Goal: Book appointment/travel/reservation

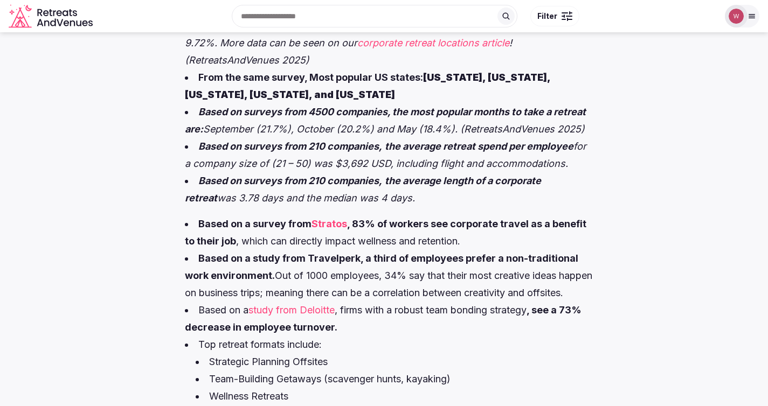
scroll to position [629, 0]
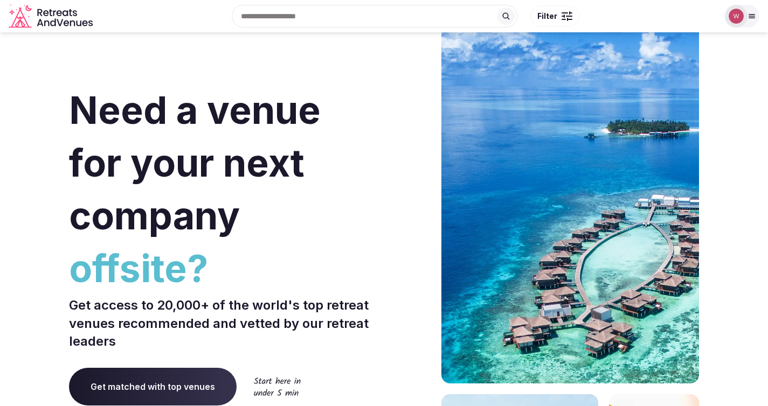
click at [397, 11] on input "text" at bounding box center [375, 16] width 286 height 23
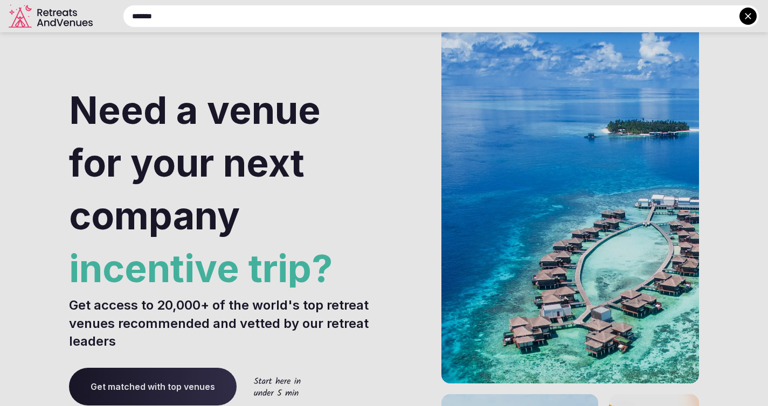
type input "*******"
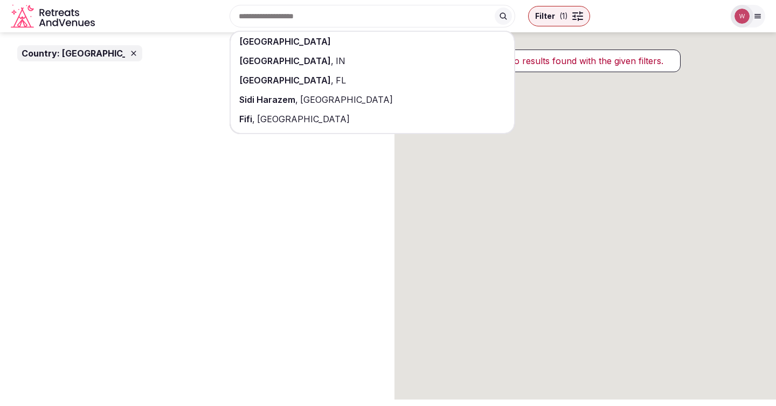
click at [369, 38] on div "[GEOGRAPHIC_DATA]" at bounding box center [372, 41] width 283 height 19
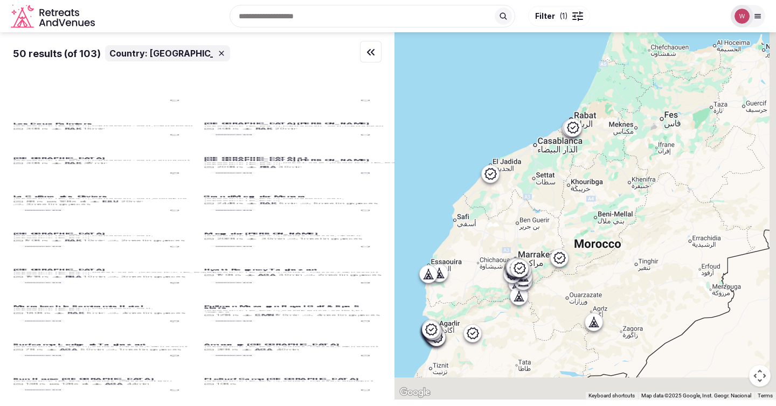
drag, startPoint x: 609, startPoint y: 169, endPoint x: 597, endPoint y: 105, distance: 65.3
click at [597, 105] on div at bounding box center [584, 215] width 381 height 367
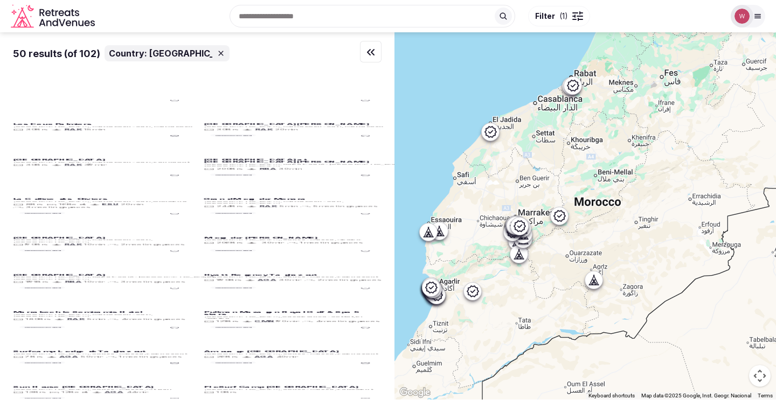
click at [594, 129] on div at bounding box center [584, 215] width 381 height 367
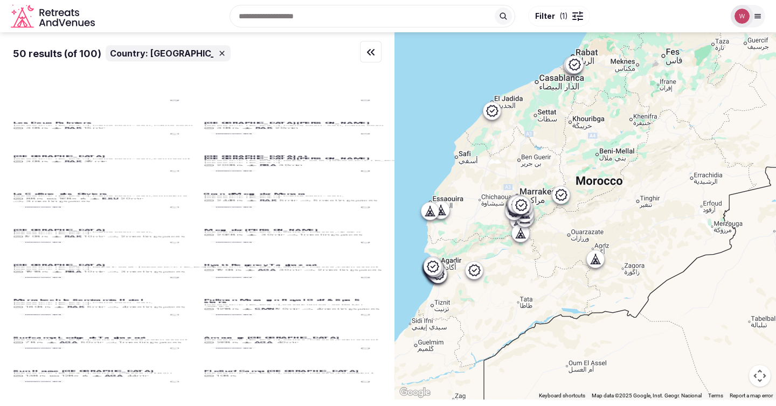
drag, startPoint x: 580, startPoint y: 144, endPoint x: 583, endPoint y: 122, distance: 22.8
click at [583, 122] on div at bounding box center [584, 215] width 381 height 367
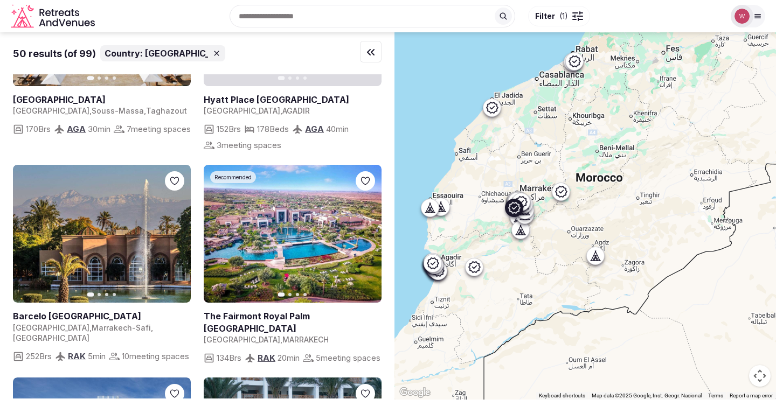
scroll to position [2041, 0]
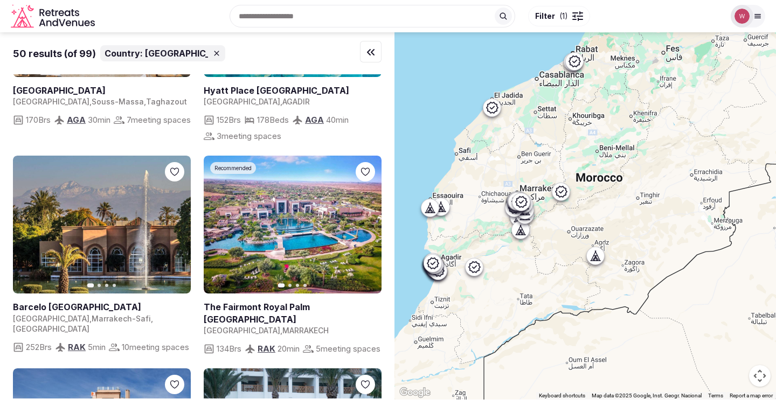
click at [596, 258] on icon at bounding box center [594, 259] width 3 height 4
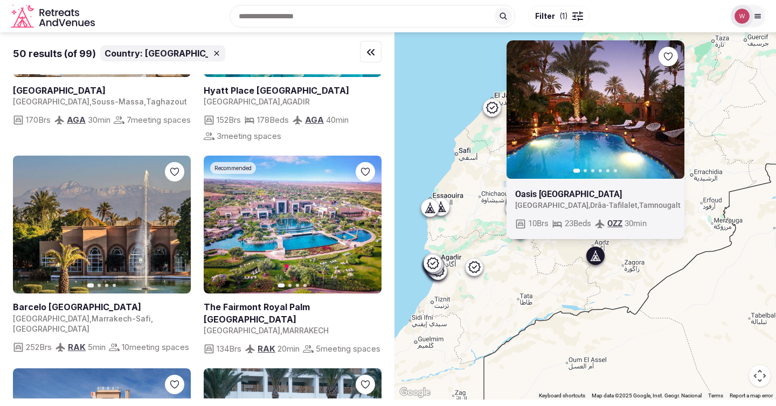
click at [643, 136] on link at bounding box center [595, 109] width 178 height 138
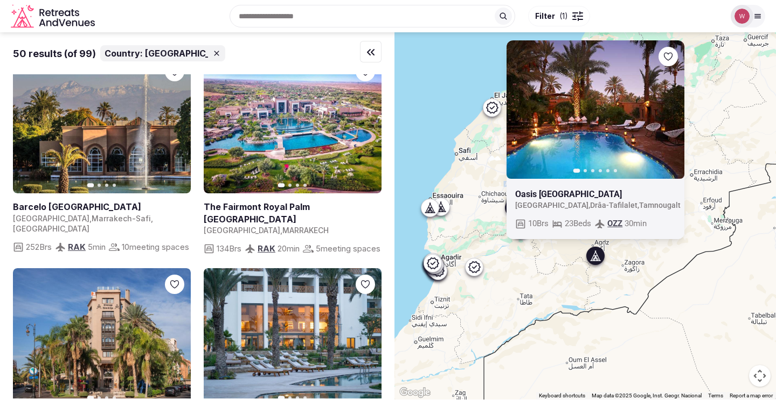
scroll to position [2212, 0]
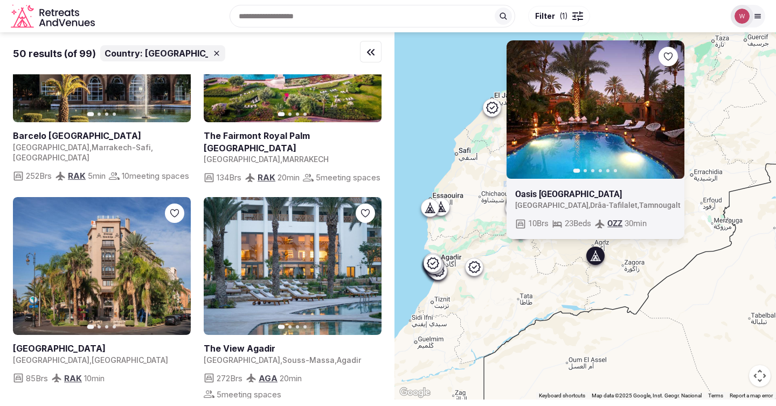
click at [441, 265] on div at bounding box center [432, 263] width 17 height 17
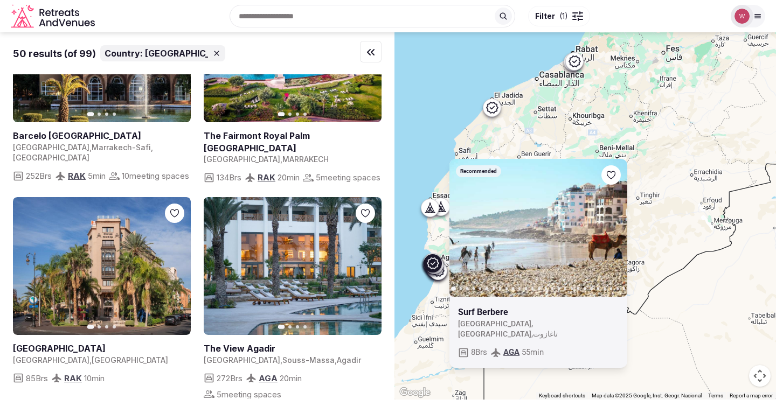
click at [441, 277] on icon at bounding box center [438, 271] width 13 height 13
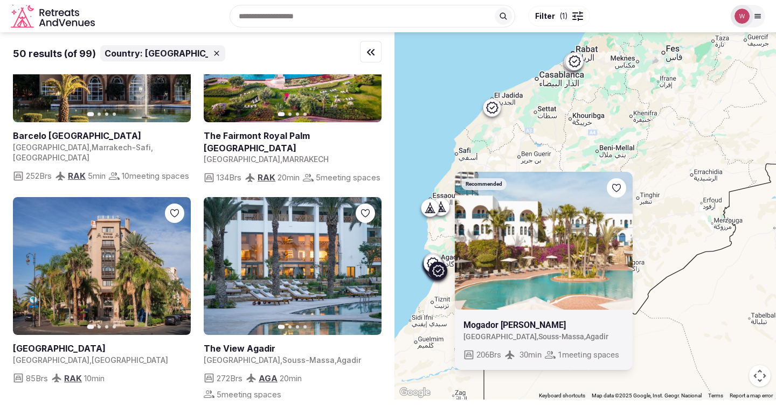
click at [578, 64] on icon at bounding box center [574, 61] width 13 height 13
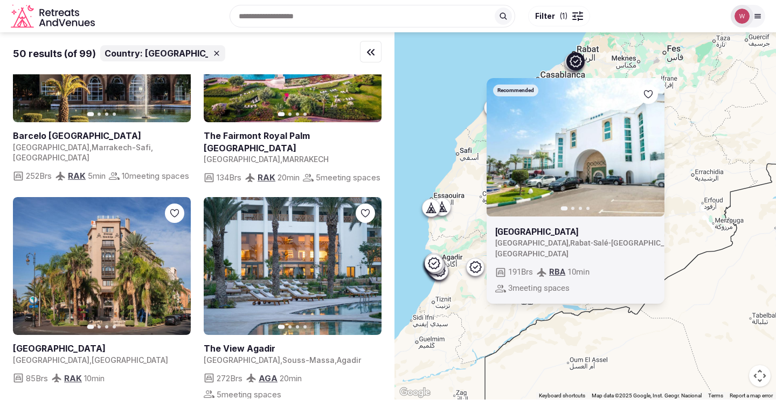
drag, startPoint x: 457, startPoint y: 141, endPoint x: 424, endPoint y: 136, distance: 33.8
click at [424, 136] on div "Recommended Previous slide Next slide [GEOGRAPHIC_DATA] [GEOGRAPHIC_DATA] , [GE…" at bounding box center [584, 215] width 381 height 367
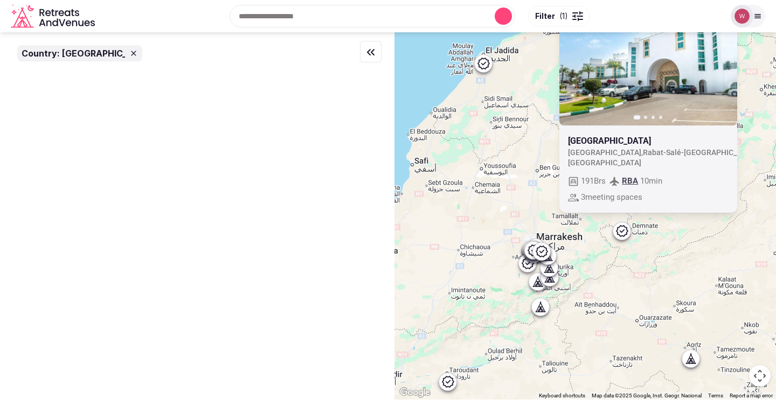
scroll to position [0, 0]
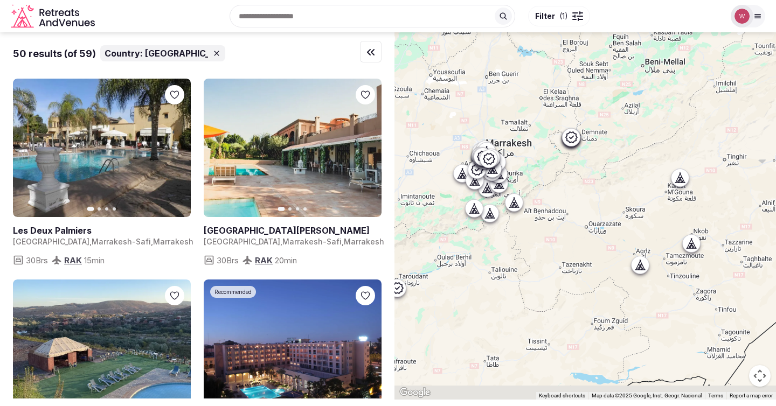
drag, startPoint x: 608, startPoint y: 265, endPoint x: 560, endPoint y: 181, distance: 96.3
click at [560, 181] on div at bounding box center [584, 215] width 381 height 367
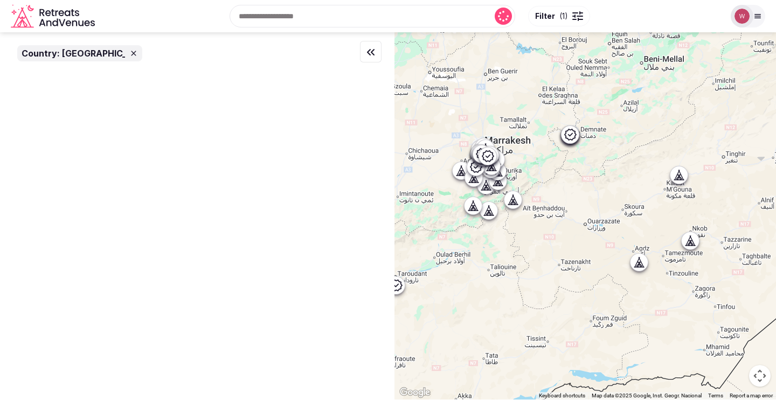
click at [683, 177] on icon at bounding box center [679, 175] width 11 height 11
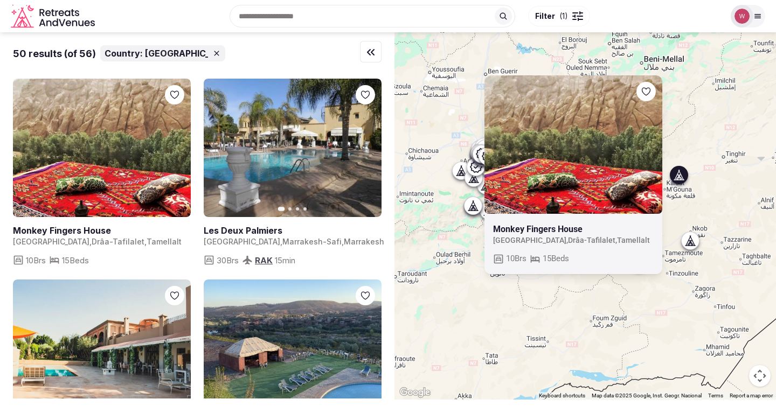
click at [699, 242] on div at bounding box center [690, 240] width 17 height 17
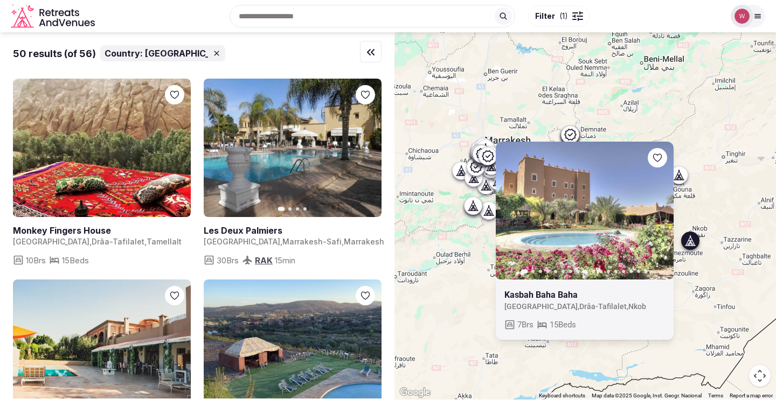
click at [718, 212] on div "Previous slide Next slide Kasbah Baha Baha [GEOGRAPHIC_DATA] , Drâa-Tafilalet ,…" at bounding box center [584, 215] width 381 height 367
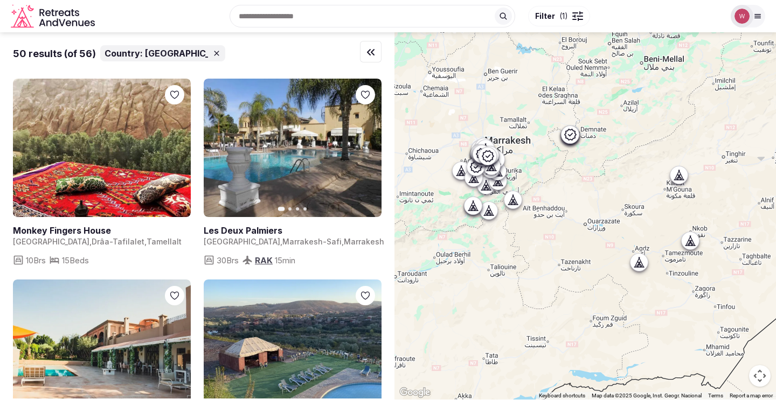
click at [688, 183] on div at bounding box center [688, 175] width 18 height 18
click at [683, 179] on icon at bounding box center [680, 175] width 5 height 10
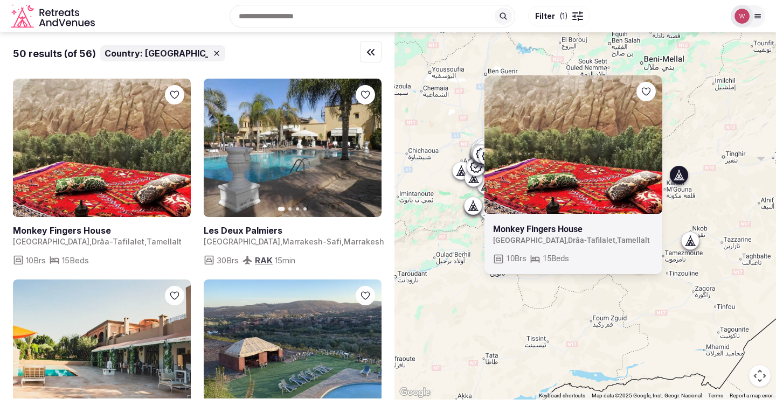
click at [577, 176] on link at bounding box center [573, 144] width 178 height 138
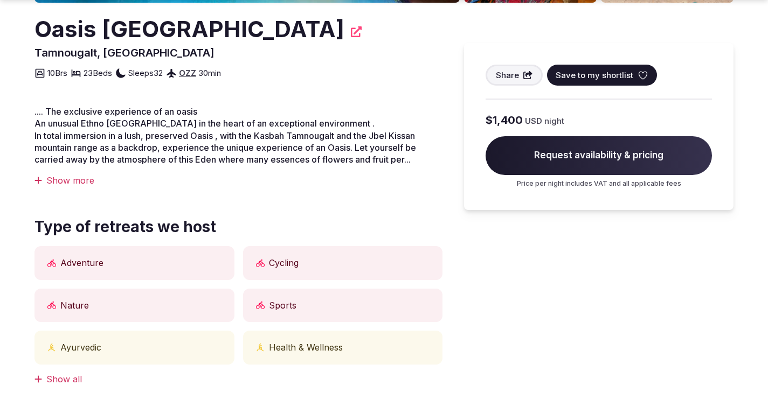
scroll to position [379, 0]
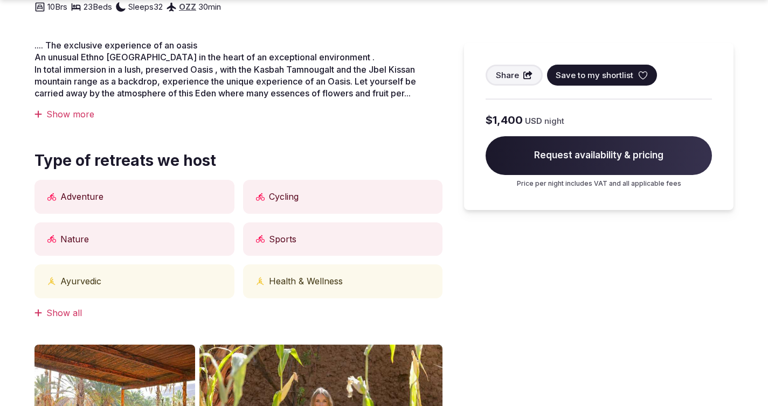
click at [58, 311] on div "Show all" at bounding box center [238, 313] width 408 height 12
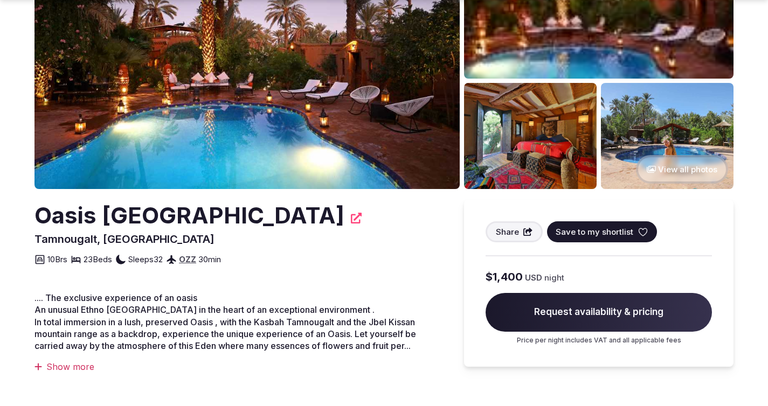
scroll to position [0, 0]
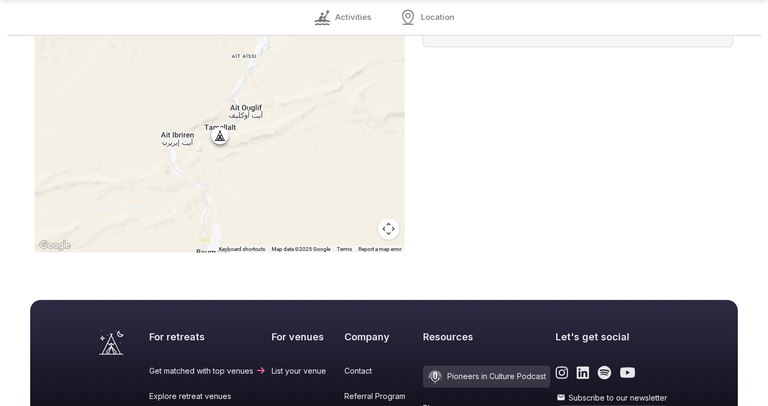
scroll to position [1047, 0]
